Goal: Task Accomplishment & Management: Use online tool/utility

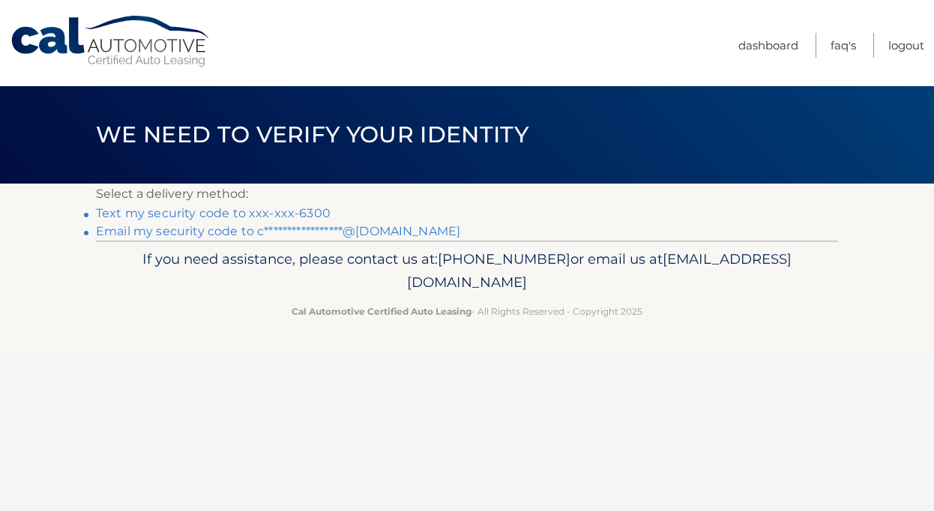
click at [281, 216] on link "Text my security code to xxx-xxx-6300" at bounding box center [213, 213] width 235 height 14
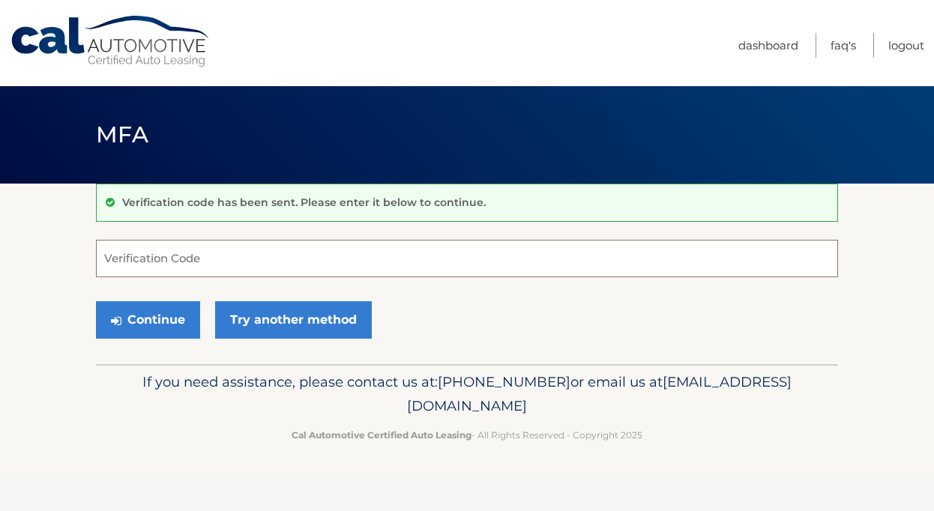
click at [217, 256] on input "Verification Code" at bounding box center [467, 258] width 742 height 37
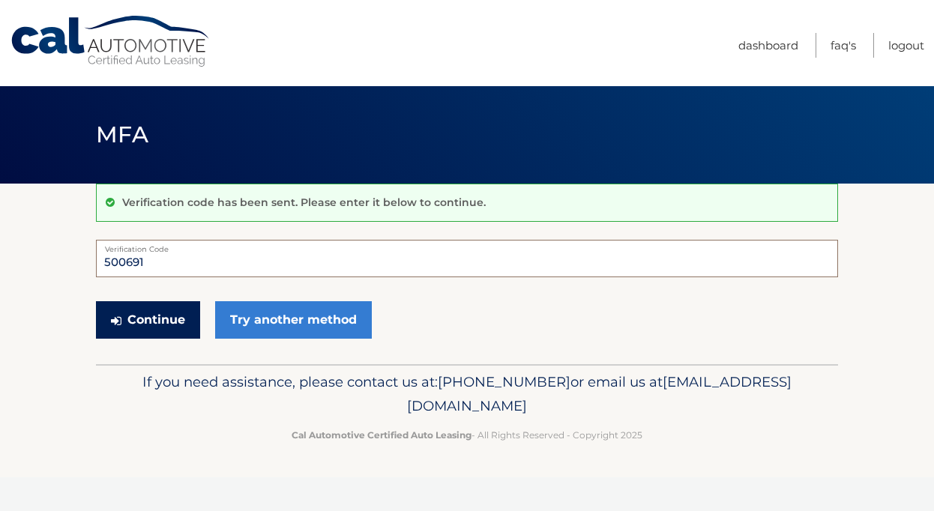
type input "500691"
click at [142, 313] on button "Continue" at bounding box center [148, 319] width 104 height 37
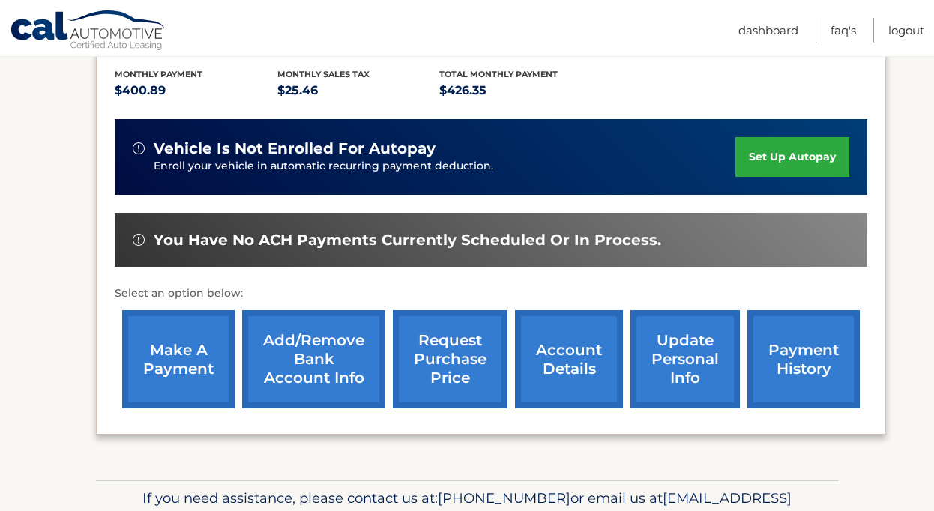
scroll to position [397, 0]
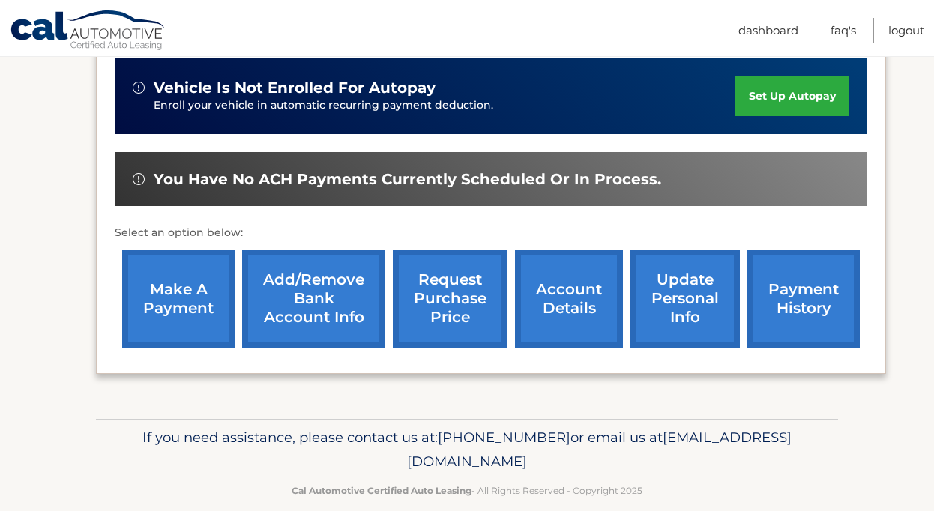
click at [192, 261] on link "make a payment" at bounding box center [178, 299] width 112 height 98
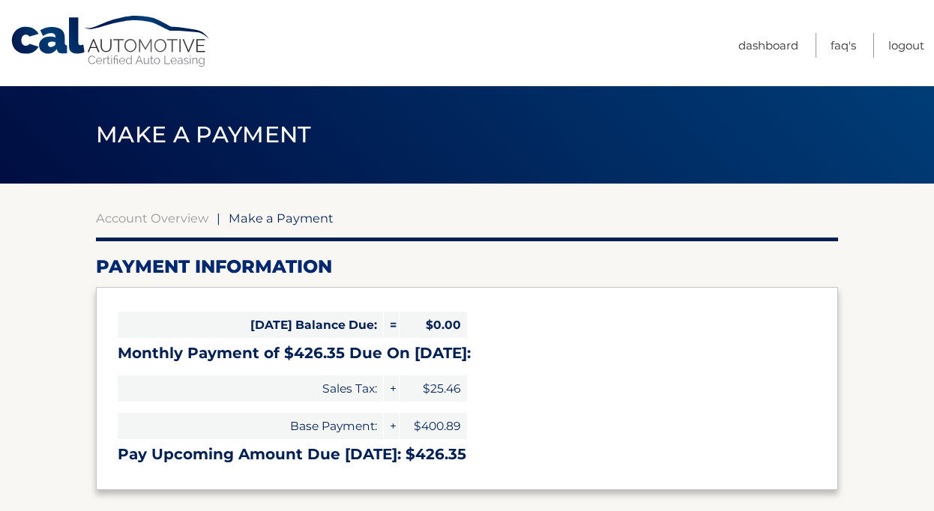
select select "MzZhOWVlZjUtNWUzYy00N2ViLTlkOTUtMjg0OWRiMzMxMjFm"
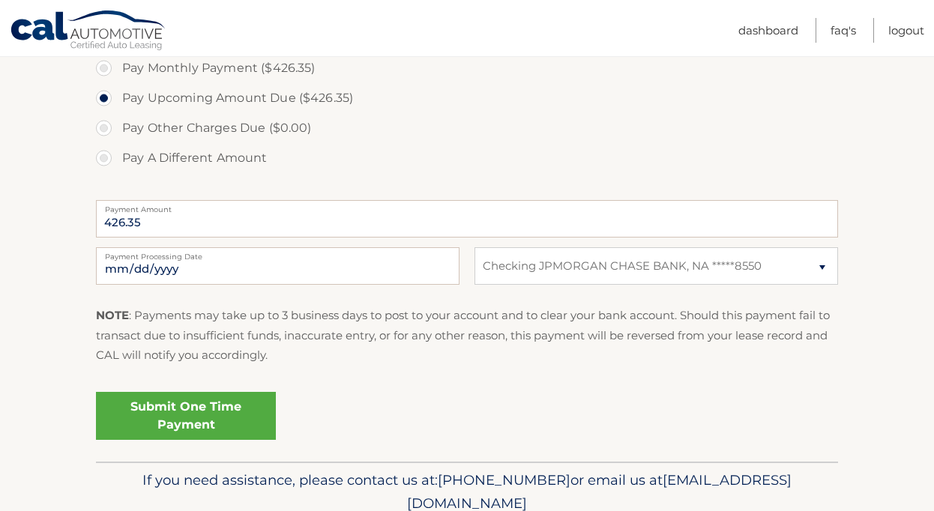
scroll to position [499, 0]
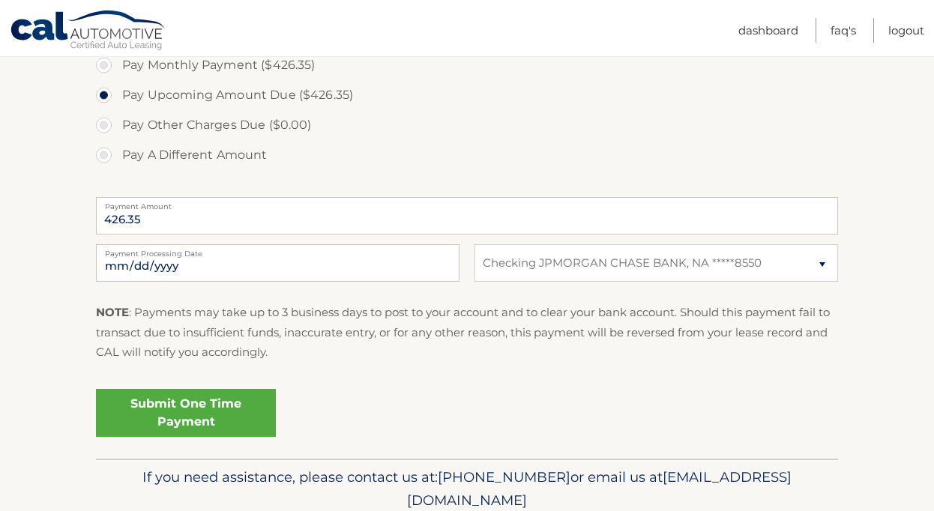
click at [184, 419] on link "Submit One Time Payment" at bounding box center [186, 413] width 180 height 48
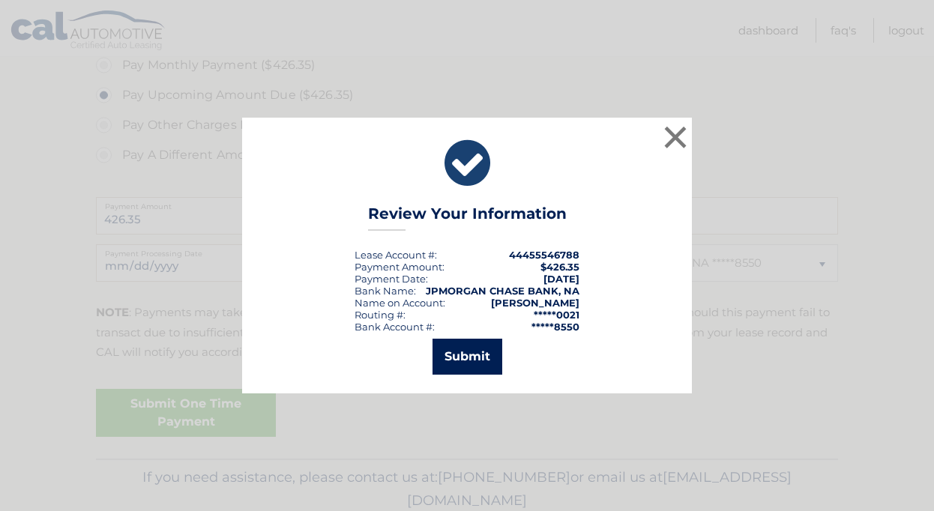
click at [481, 349] on button "Submit" at bounding box center [468, 357] width 70 height 36
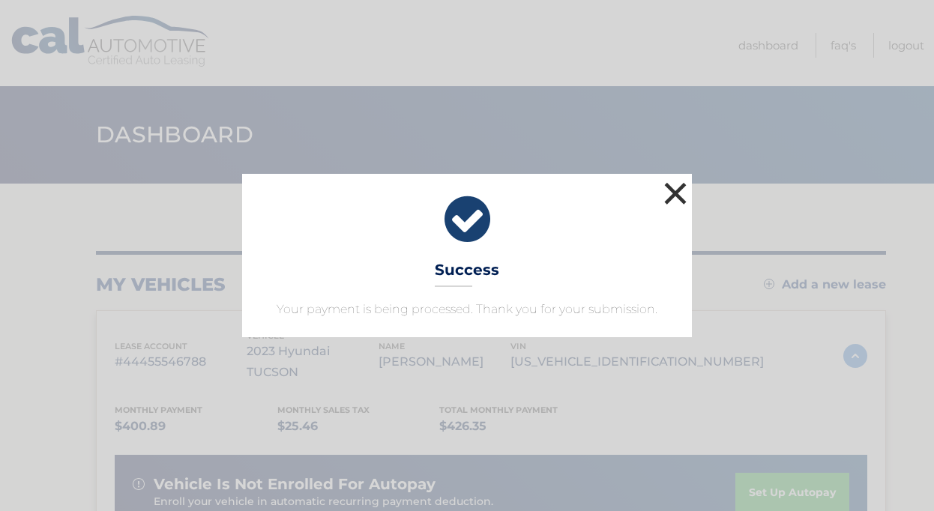
click at [678, 196] on button "×" at bounding box center [676, 193] width 30 height 30
